Goal: Information Seeking & Learning: Learn about a topic

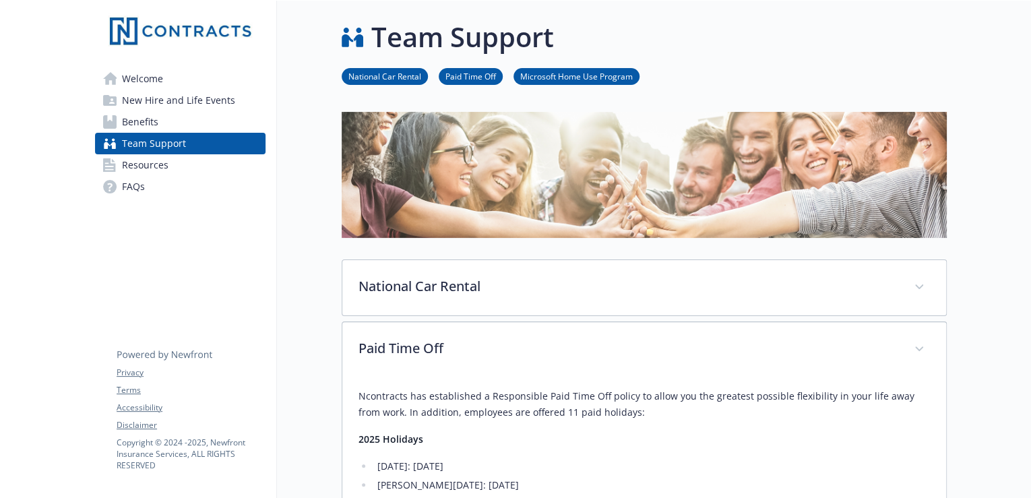
click at [147, 123] on span "Benefits" at bounding box center [140, 122] width 36 height 22
